Goal: Task Accomplishment & Management: Manage account settings

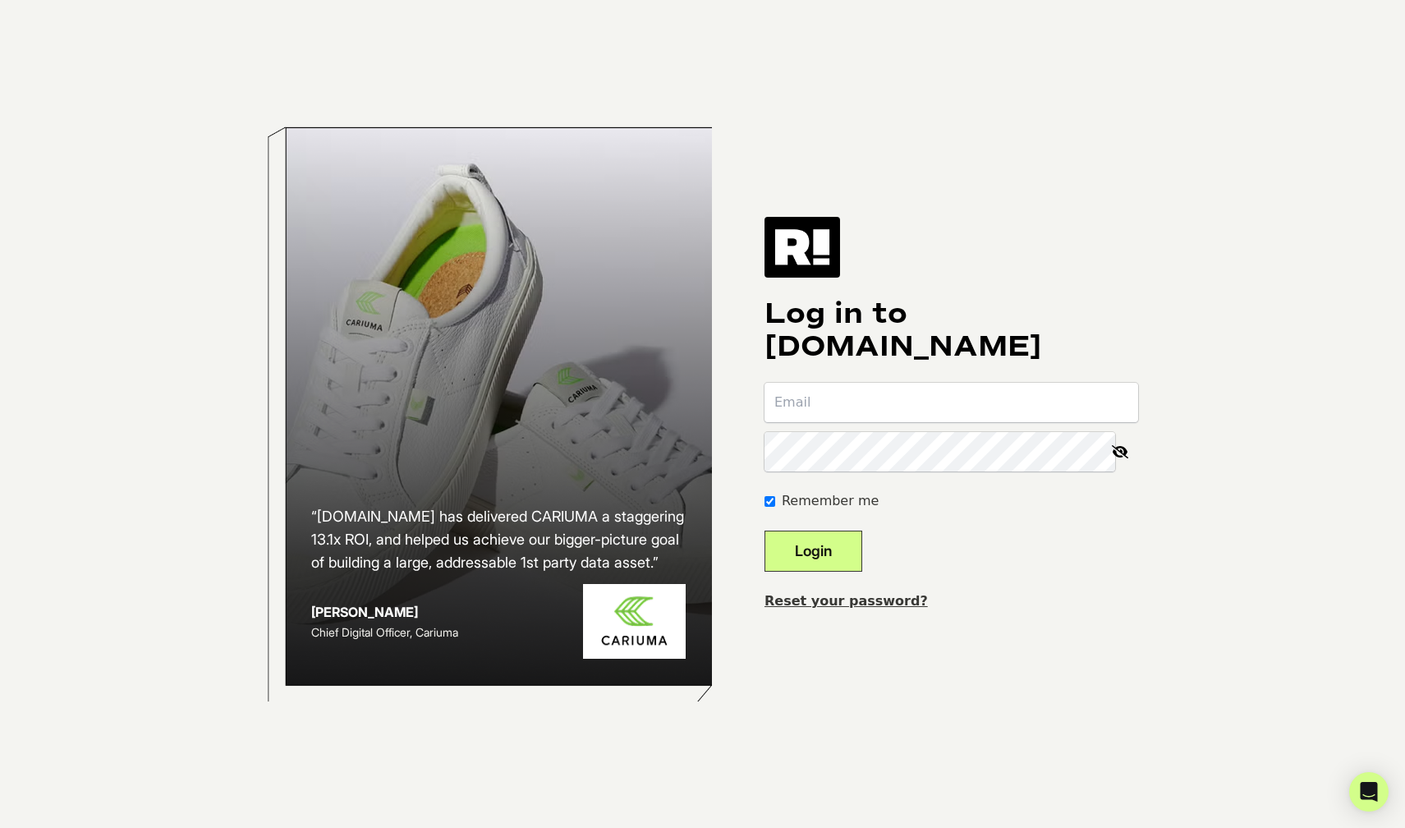
click at [873, 388] on input "email" at bounding box center [952, 402] width 374 height 39
type input "jordanc@createroom.com"
click at [853, 536] on button "Login" at bounding box center [814, 551] width 98 height 41
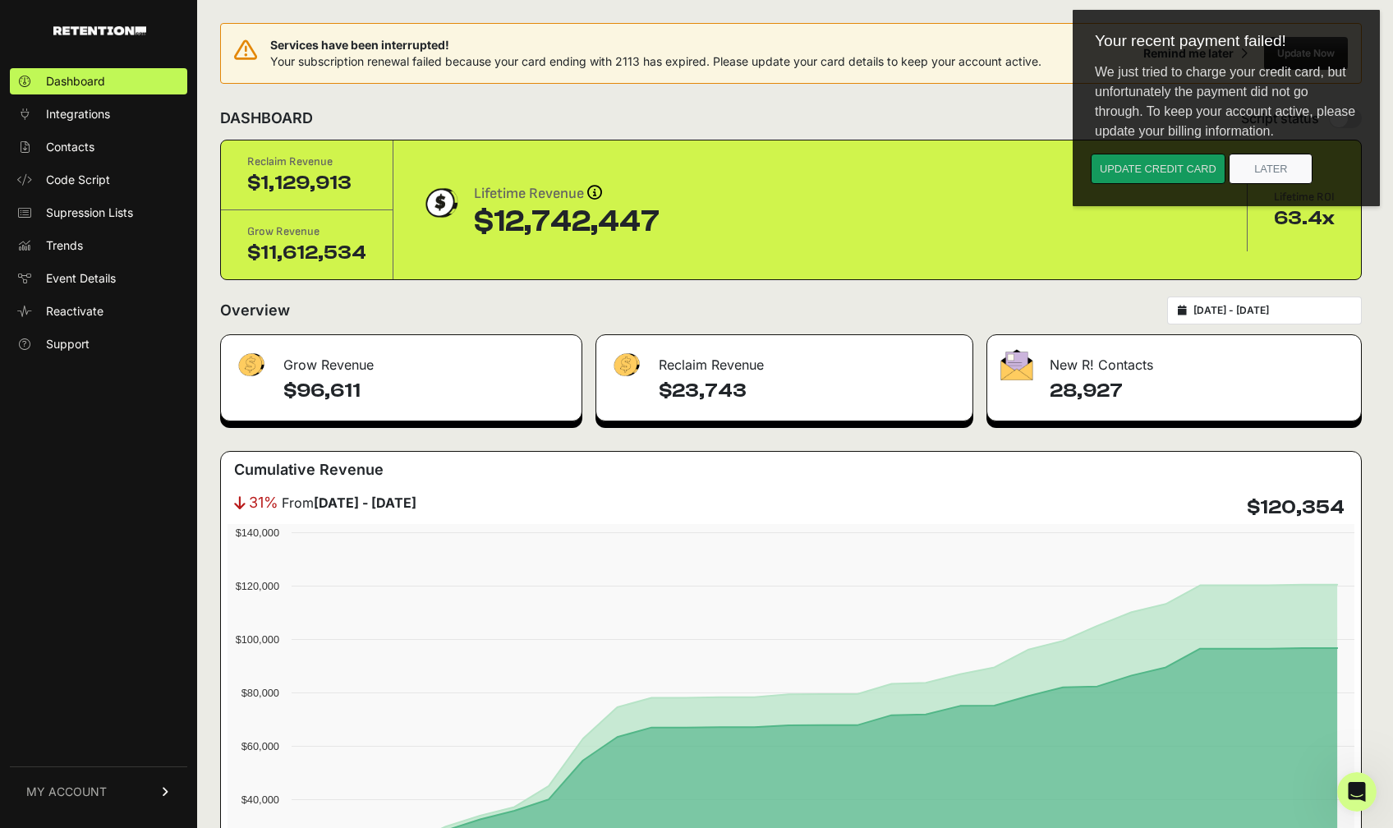
click at [1192, 166] on button "Update credit card" at bounding box center [1158, 169] width 135 height 30
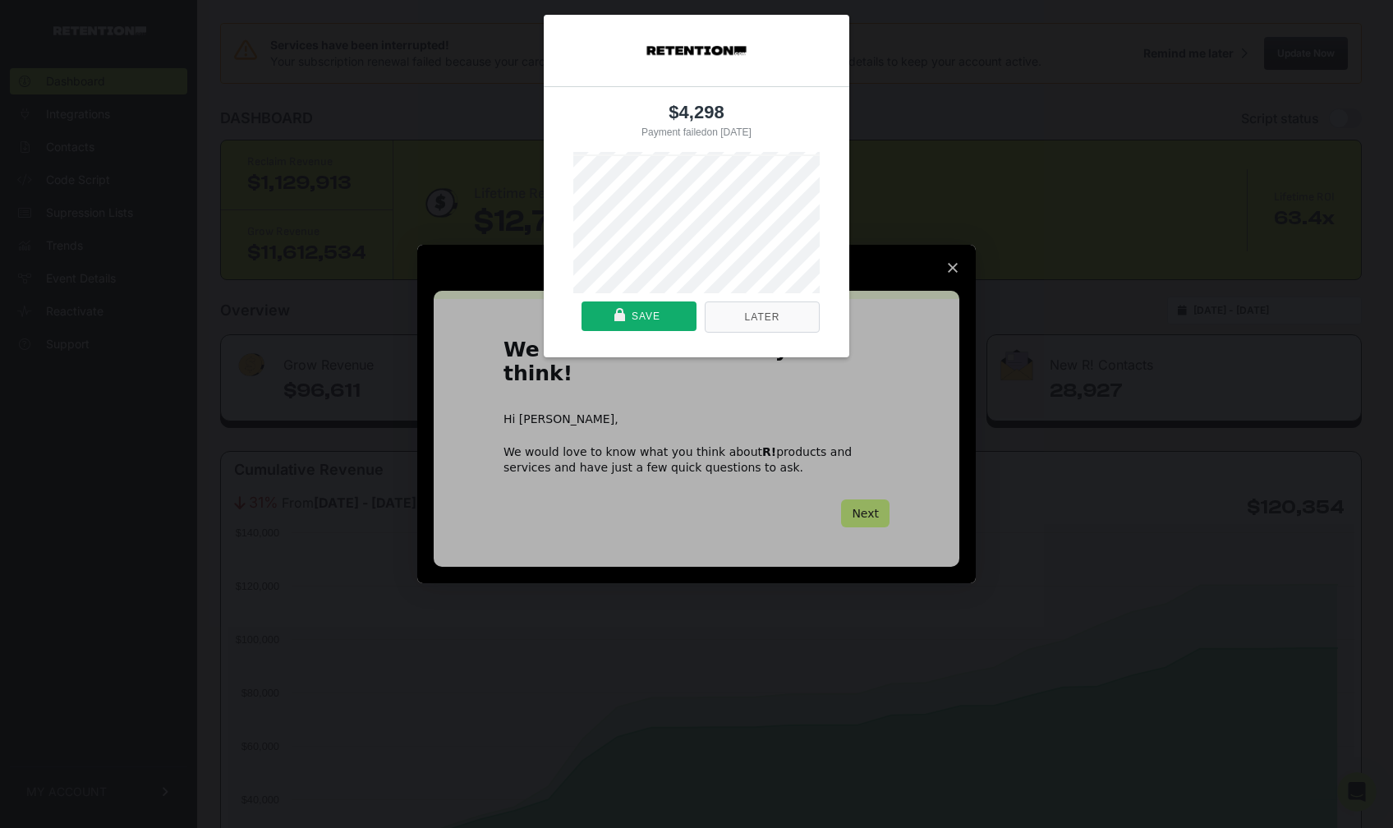
click at [757, 318] on button "Later" at bounding box center [762, 316] width 115 height 31
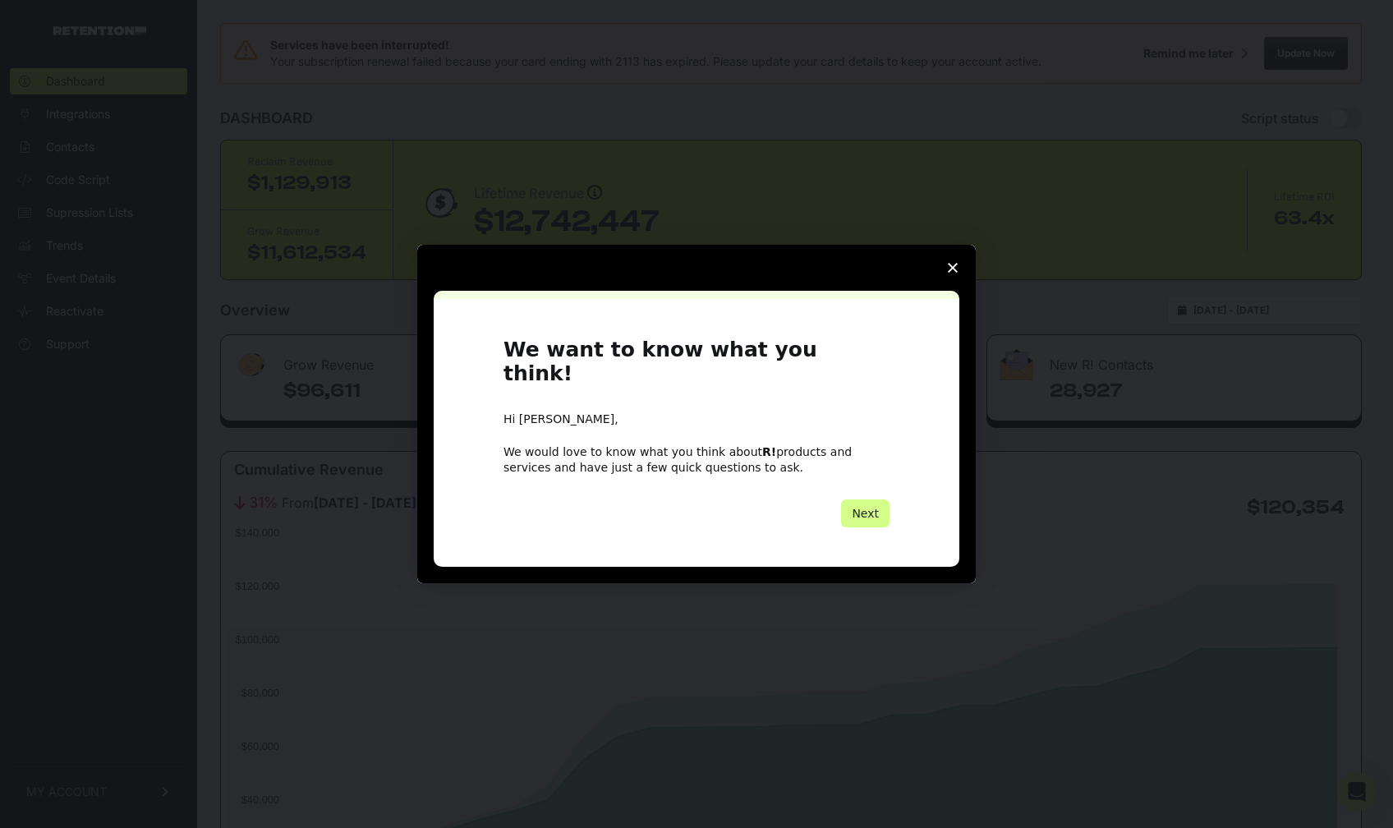
click at [949, 273] on icon "Close survey" at bounding box center [953, 268] width 10 height 10
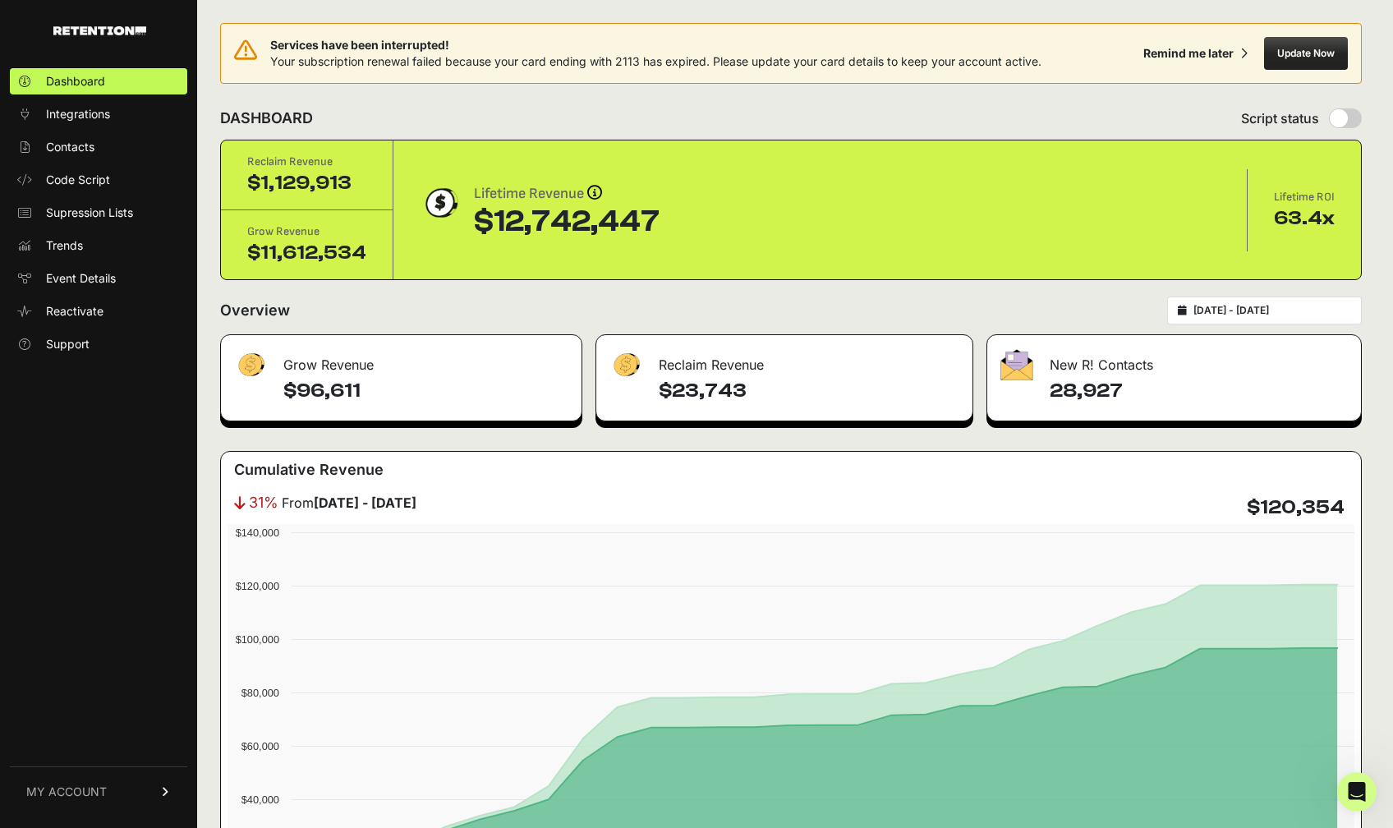
click at [1331, 45] on button "Update Now" at bounding box center [1306, 53] width 84 height 33
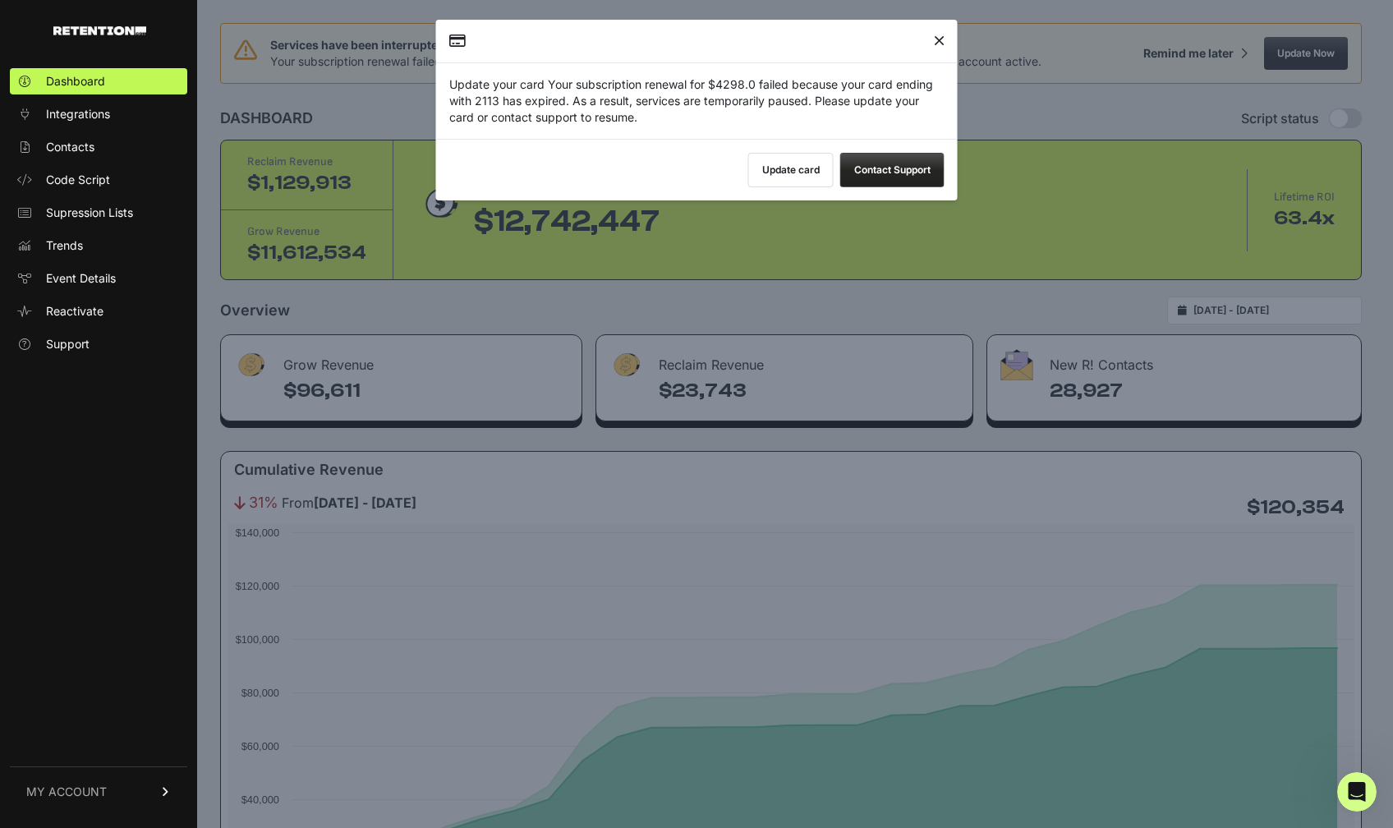
click at [793, 169] on button "Update card" at bounding box center [790, 170] width 85 height 34
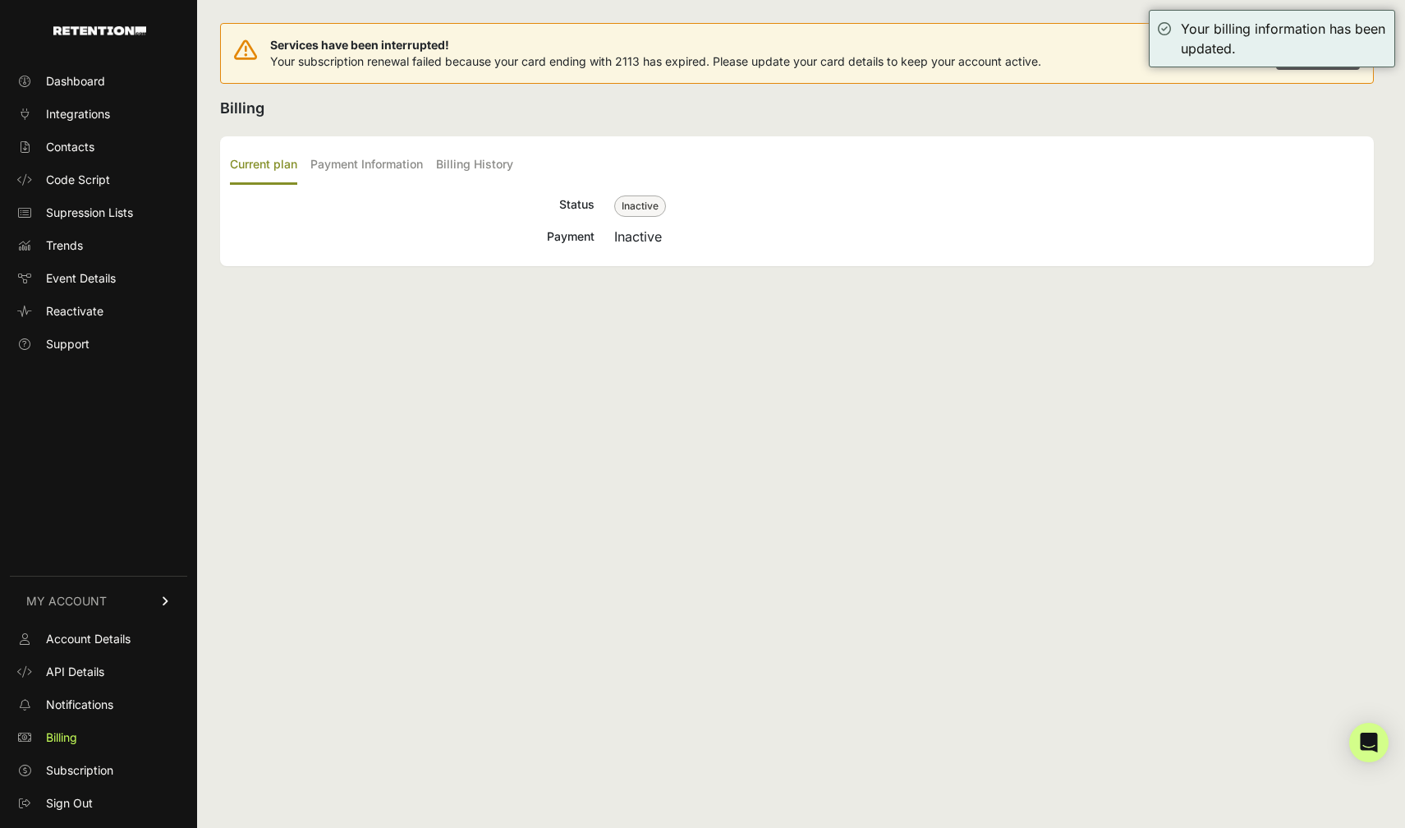
click at [1019, 89] on div "Services have been interrupted! Your subscription renewal failed because your c…" at bounding box center [797, 60] width 1154 height 74
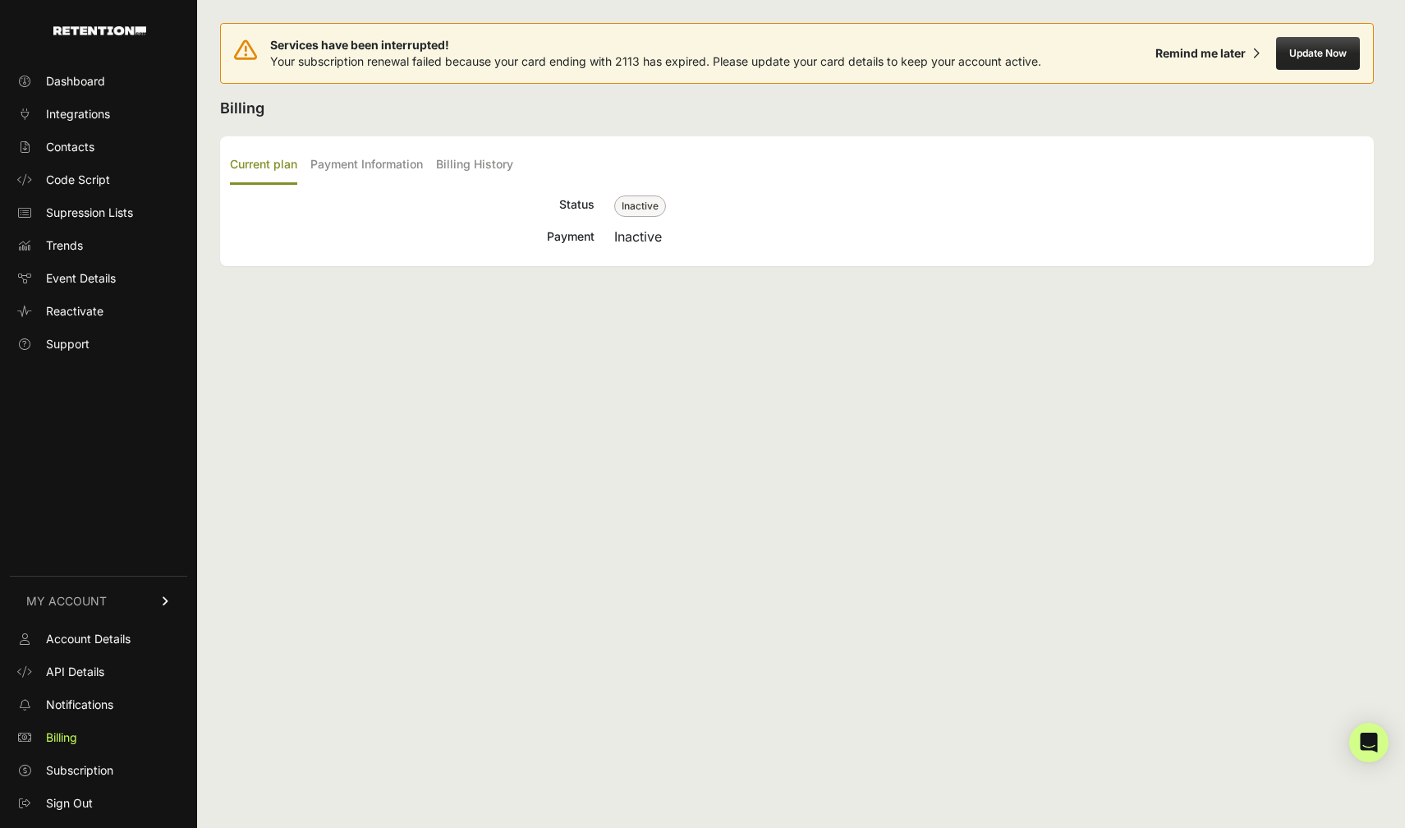
click at [626, 205] on span "Inactive" at bounding box center [640, 205] width 52 height 21
click at [640, 225] on div "Status Inactive Payment Inactive" at bounding box center [797, 221] width 1134 height 52
click at [423, 163] on label "Payment Information" at bounding box center [366, 165] width 113 height 39
click at [0, 0] on input "Payment Information" at bounding box center [0, 0] width 0 height 0
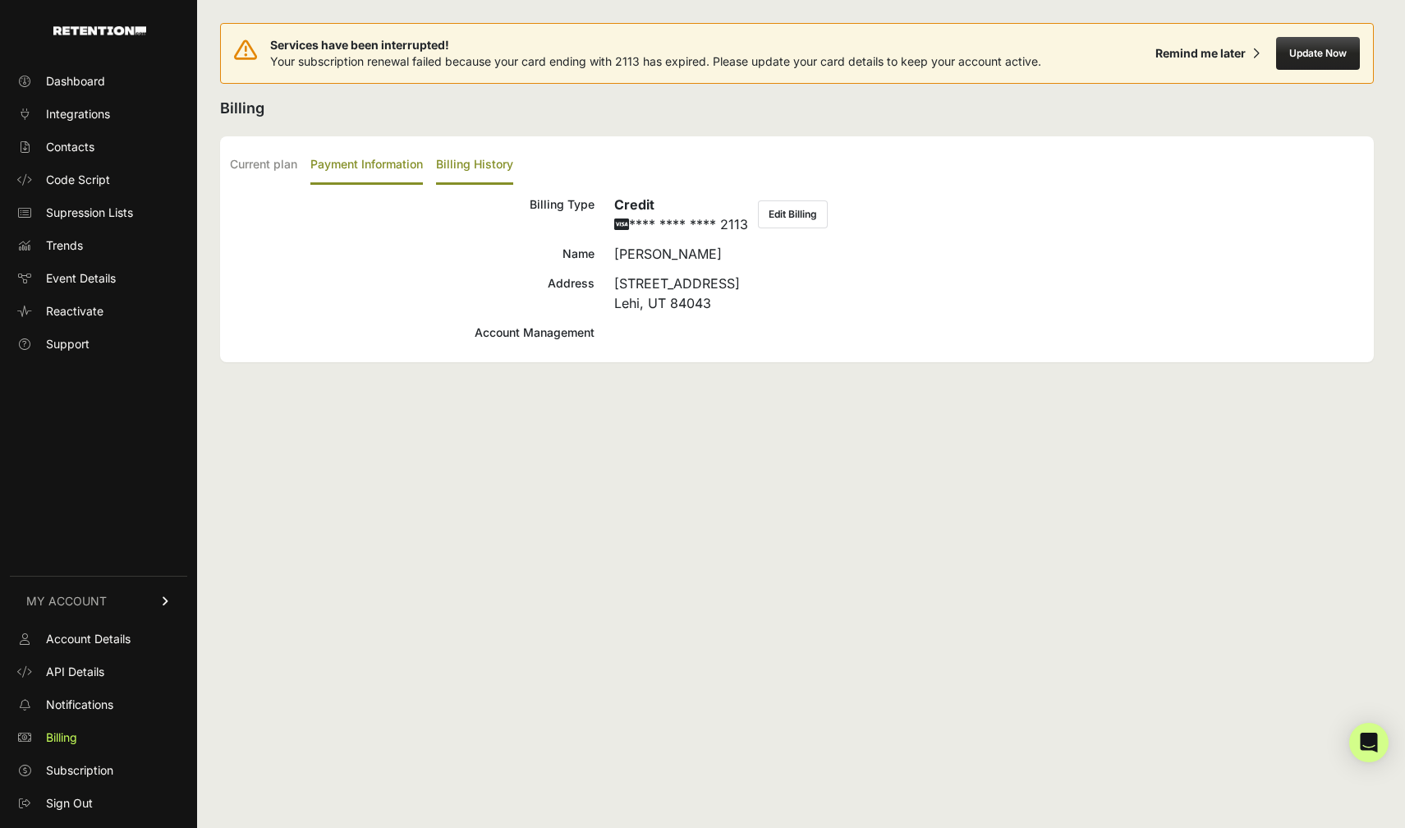
click at [508, 167] on label "Billing History" at bounding box center [474, 165] width 77 height 39
click at [0, 0] on input "Billing History" at bounding box center [0, 0] width 0 height 0
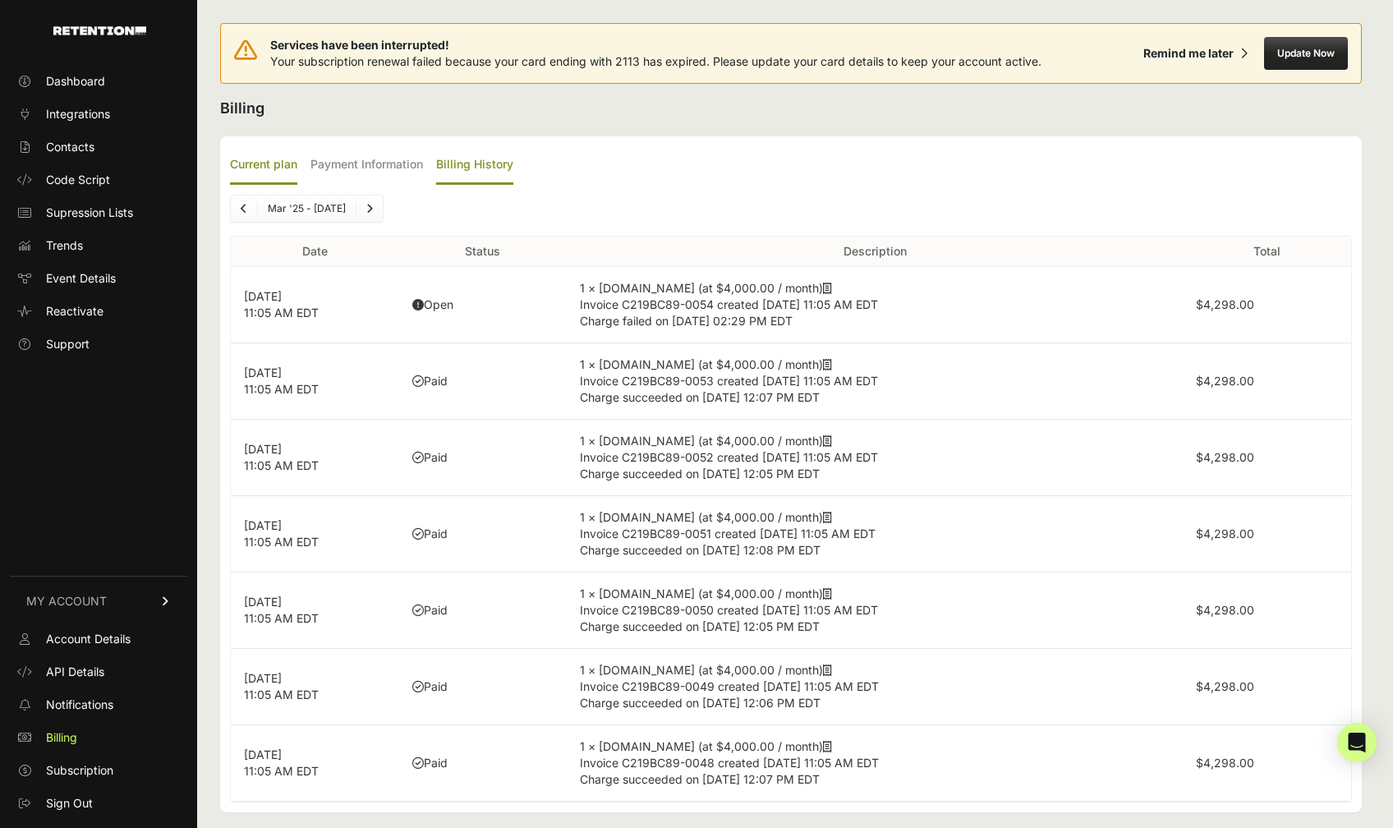
click at [275, 168] on label "Current plan" at bounding box center [263, 165] width 67 height 39
click at [0, 0] on input "Current plan" at bounding box center [0, 0] width 0 height 0
